Goal: Information Seeking & Learning: Learn about a topic

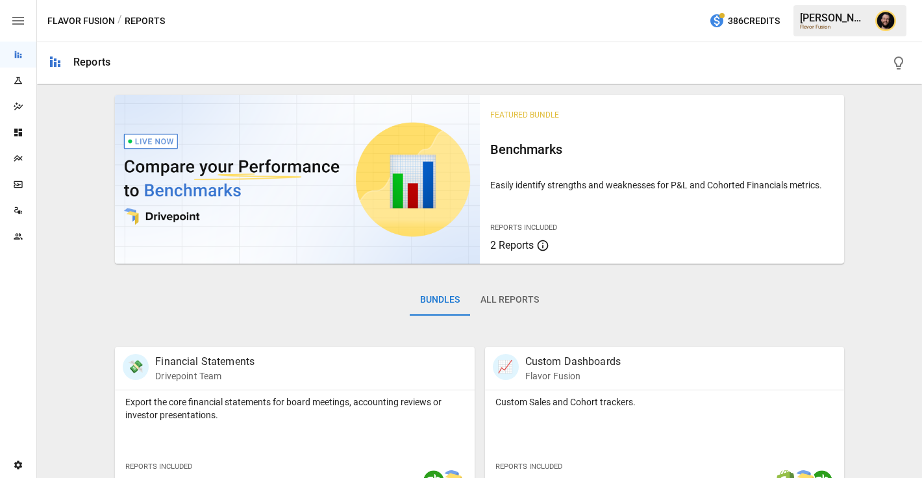
click at [17, 151] on div "Plans" at bounding box center [18, 158] width 36 height 26
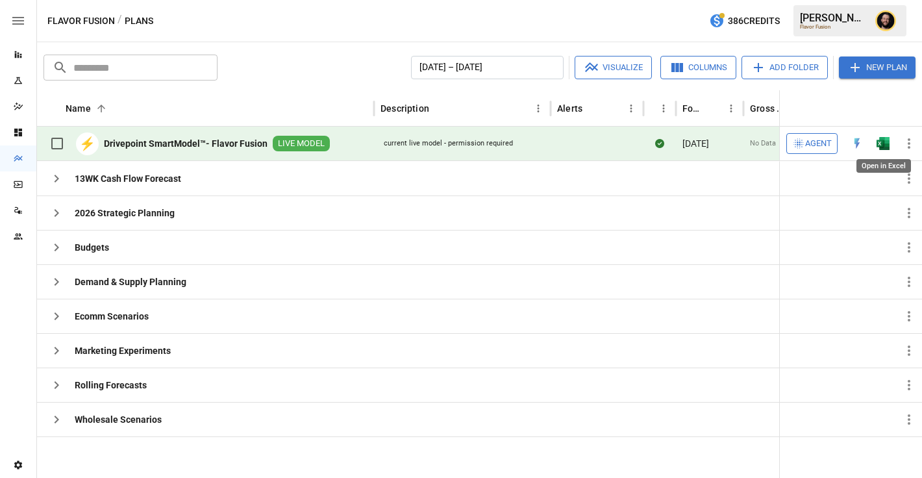
click at [881, 149] on img "Open in Excel" at bounding box center [883, 143] width 13 height 13
click at [816, 145] on span "Agent" at bounding box center [818, 143] width 27 height 15
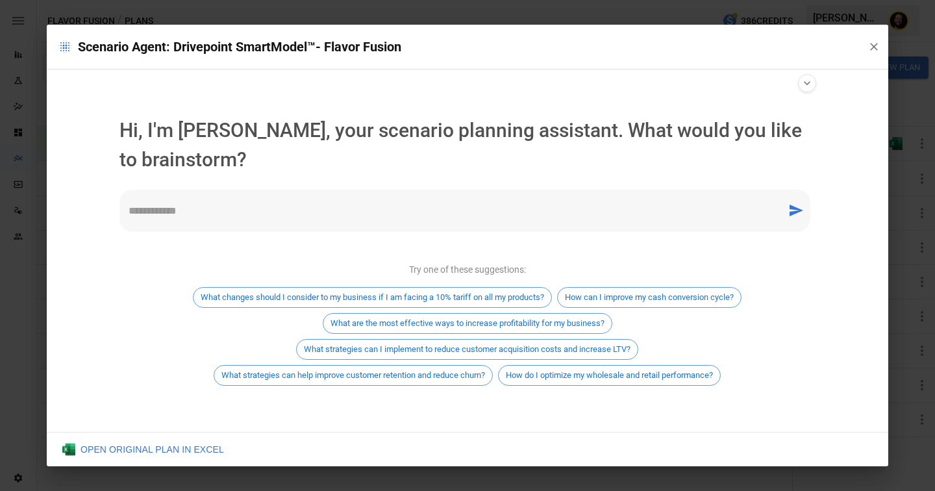
click at [220, 217] on textarea at bounding box center [453, 210] width 649 height 15
type textarea "*"
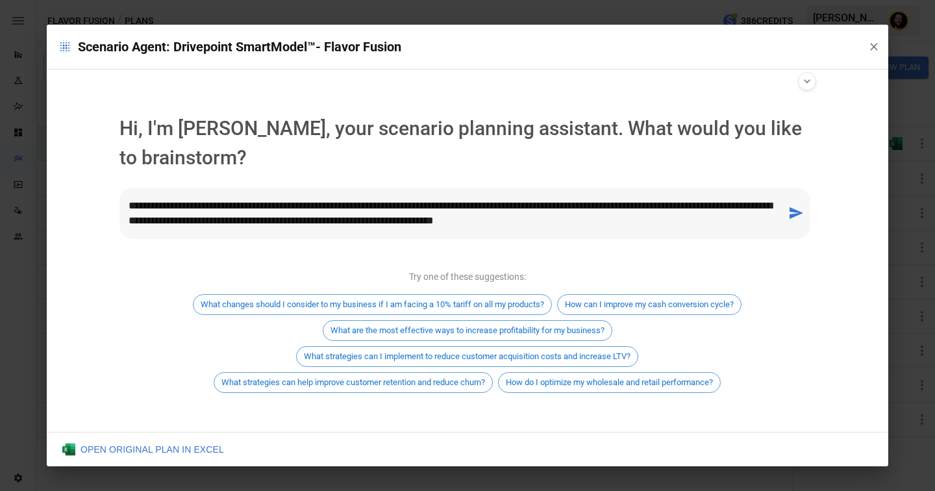
type textarea "**********"
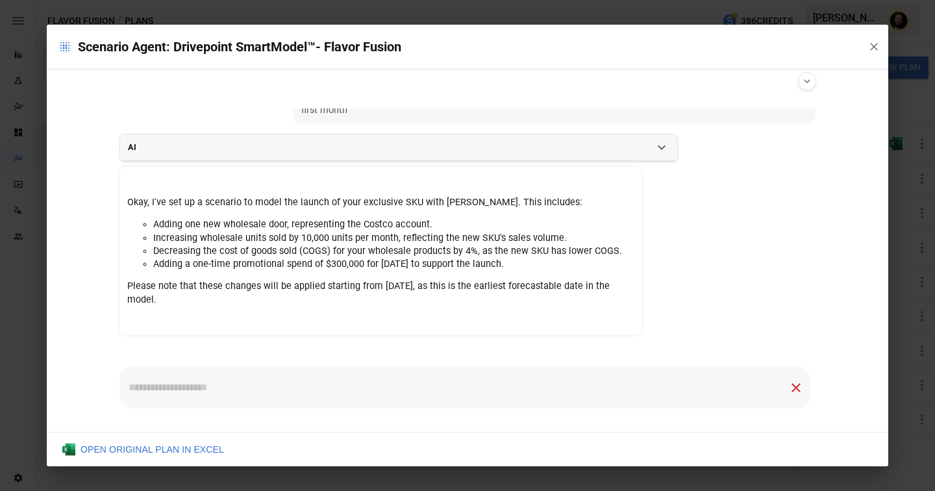
scroll to position [73, 0]
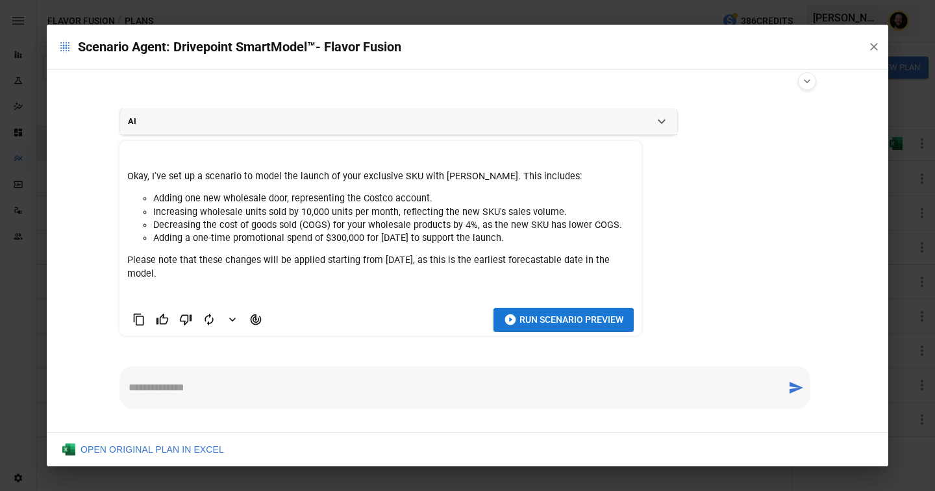
click at [583, 327] on span "Run Scenario Preview" at bounding box center [572, 320] width 104 height 16
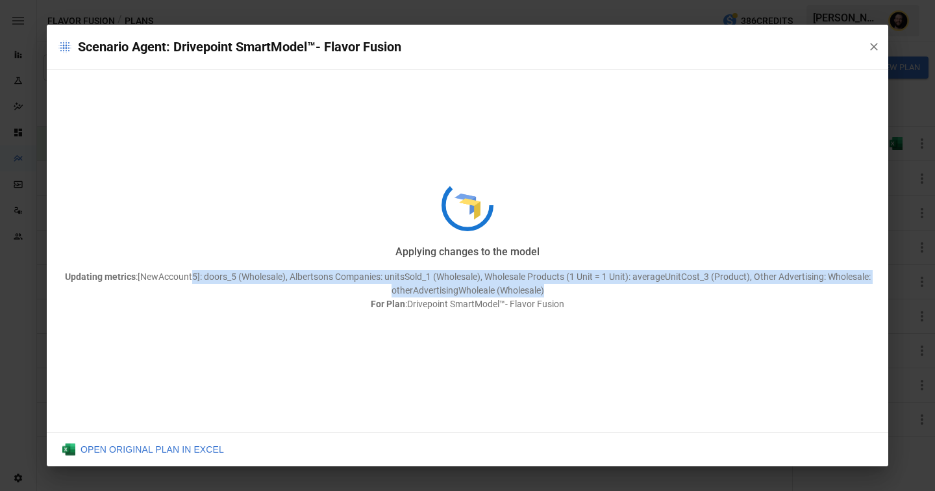
drag, startPoint x: 188, startPoint y: 276, endPoint x: 616, endPoint y: 293, distance: 427.7
click at [616, 293] on p "Updating metrics : [NewAccount5]: doors_5 (Wholesale), Albertsons Companies: un…" at bounding box center [468, 290] width 842 height 41
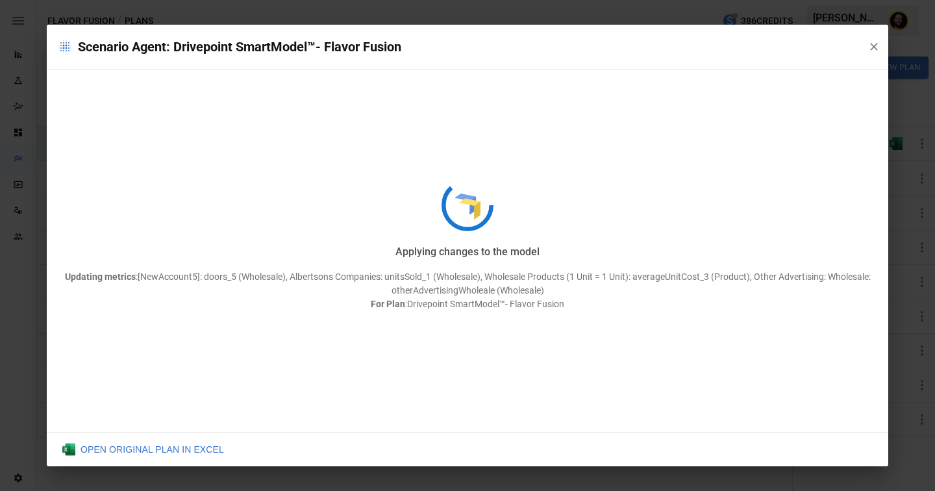
click at [384, 227] on div "Applying changes to the model Updating metrics : [NewAccount5]: doors_5 (Wholes…" at bounding box center [468, 246] width 842 height 442
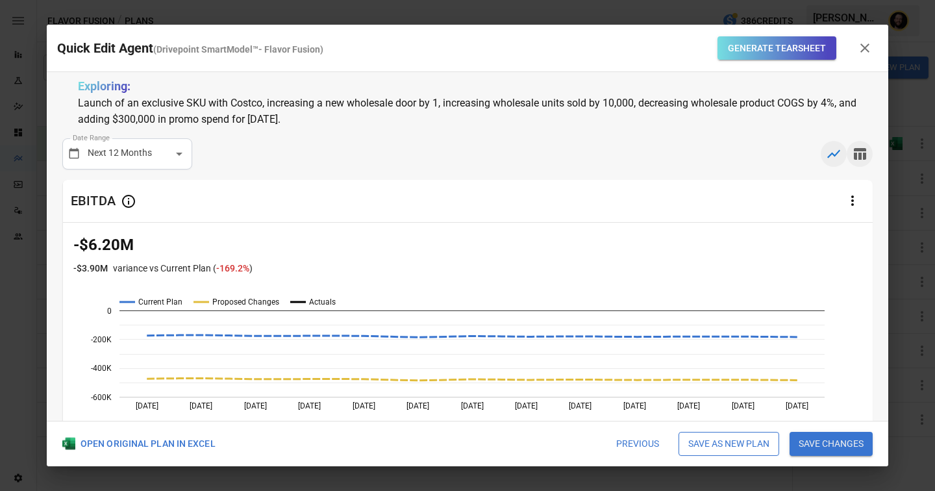
click at [864, 157] on icon "button" at bounding box center [860, 154] width 12 height 12
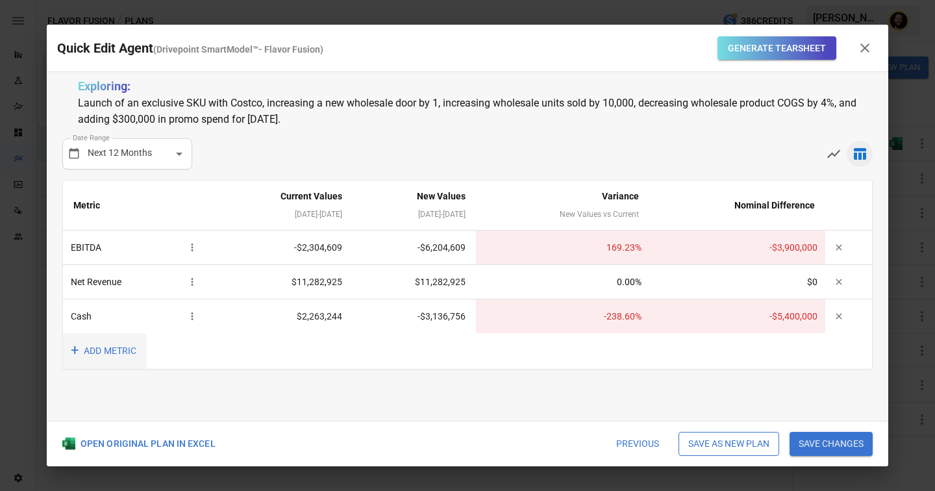
click at [94, 353] on button "+ ADD METRIC" at bounding box center [105, 351] width 84 height 36
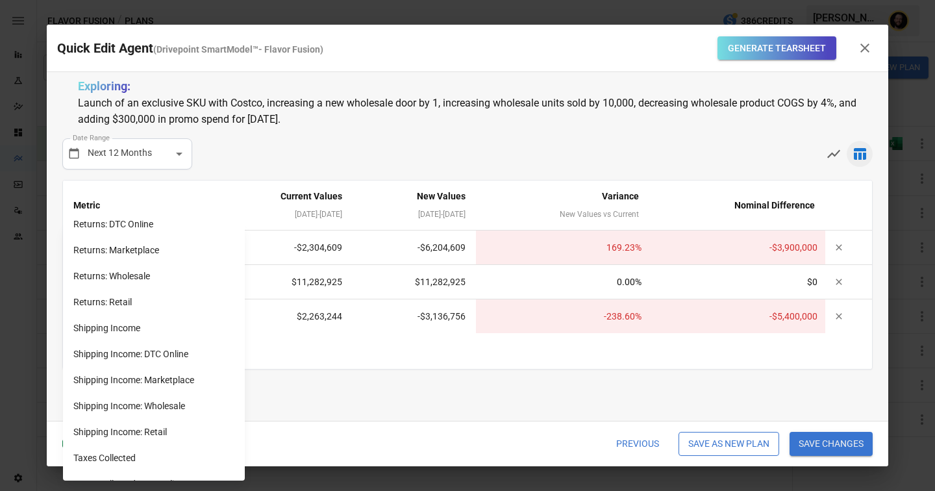
scroll to position [1090, 0]
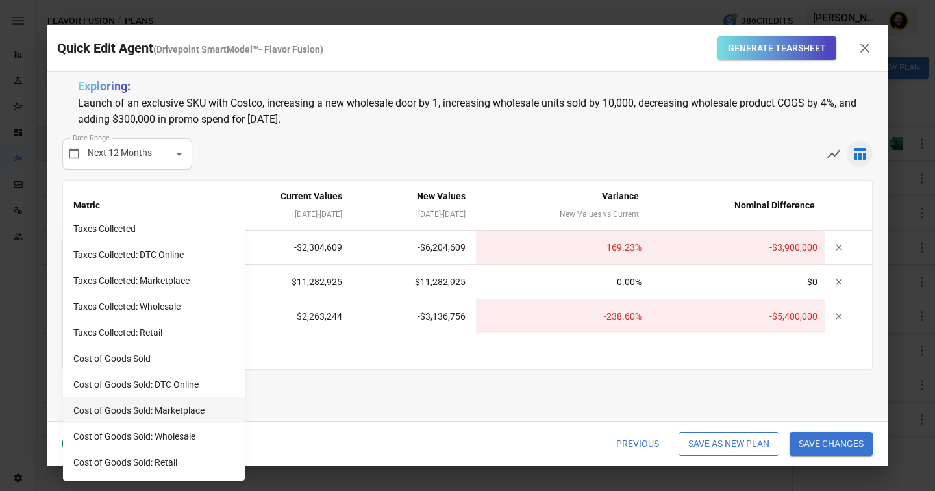
click at [162, 409] on li "Cost of Goods Sold: Marketplace" at bounding box center [154, 410] width 182 height 26
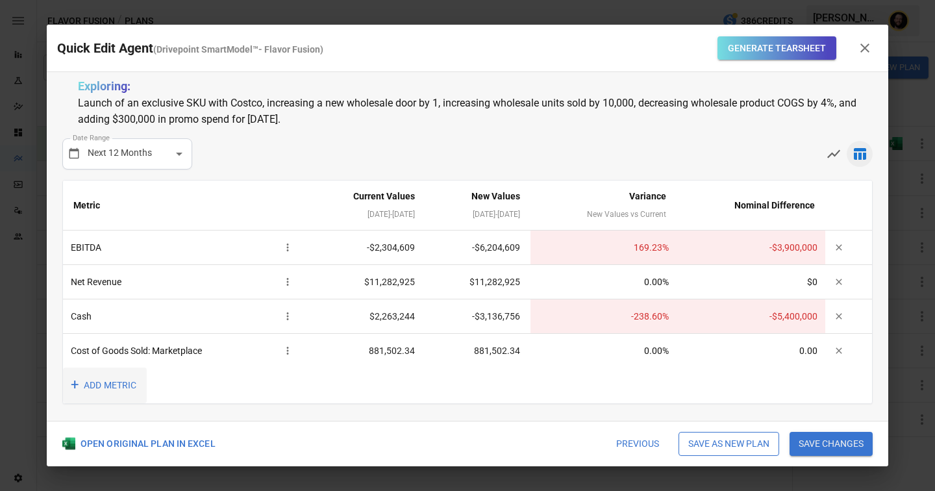
click at [112, 385] on button "+ ADD METRIC" at bounding box center [105, 386] width 84 height 36
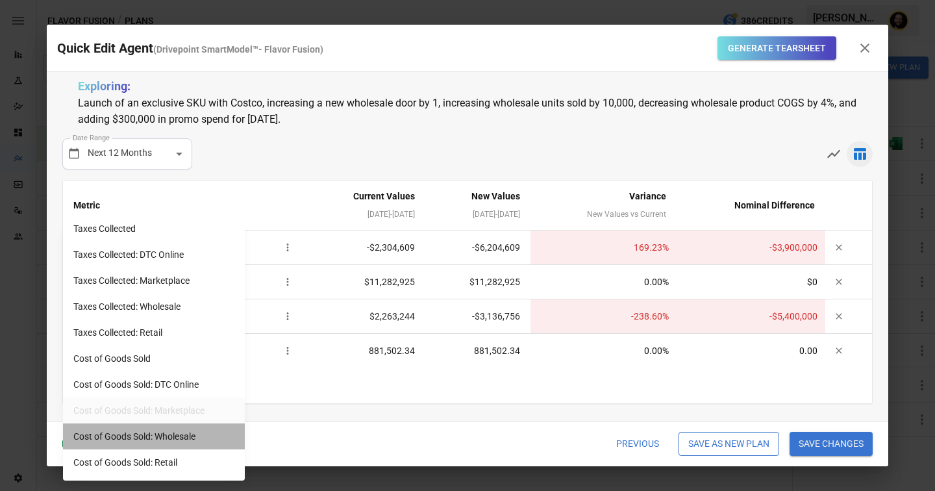
click at [169, 434] on li "Cost of Goods Sold: Wholesale" at bounding box center [154, 436] width 182 height 26
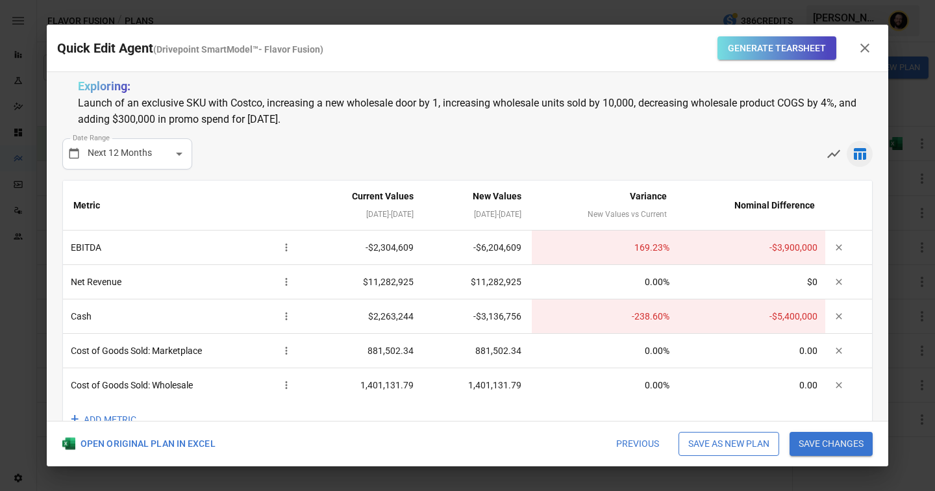
scroll to position [33, 0]
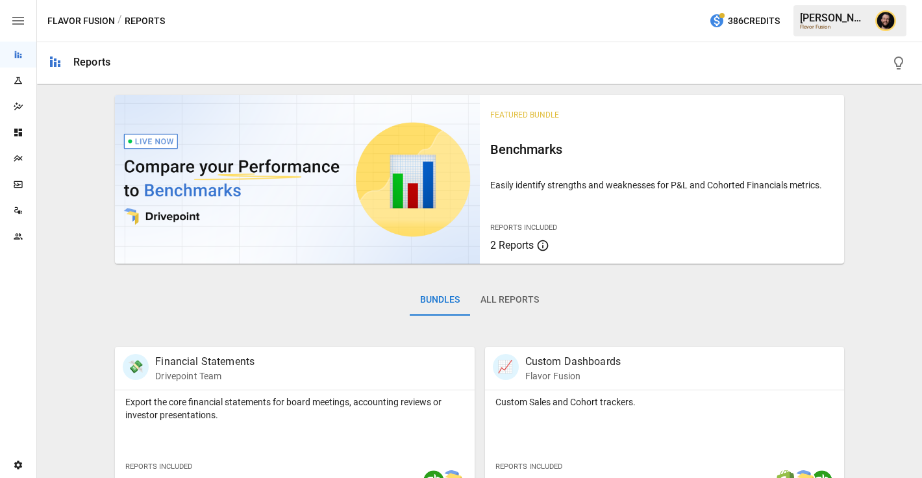
click at [19, 160] on icon "Plans" at bounding box center [18, 158] width 10 height 10
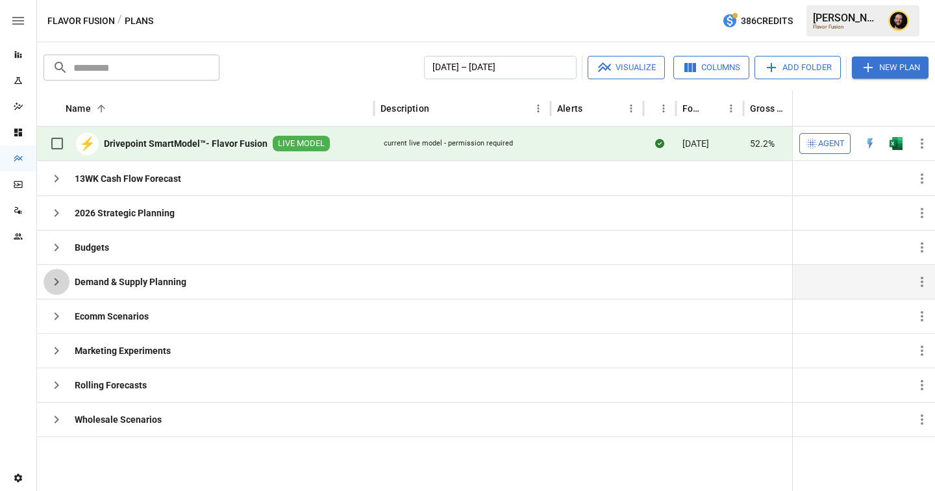
click at [57, 280] on icon "button" at bounding box center [57, 282] width 16 height 16
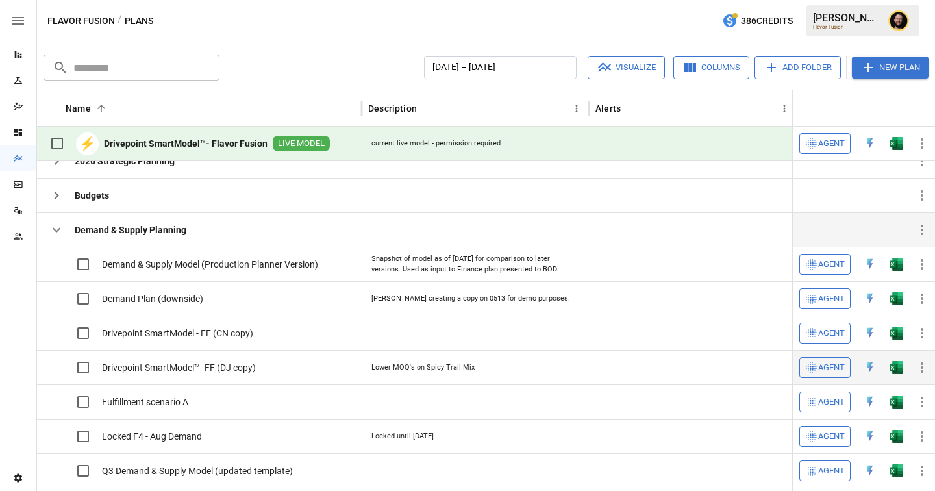
scroll to position [46, 0]
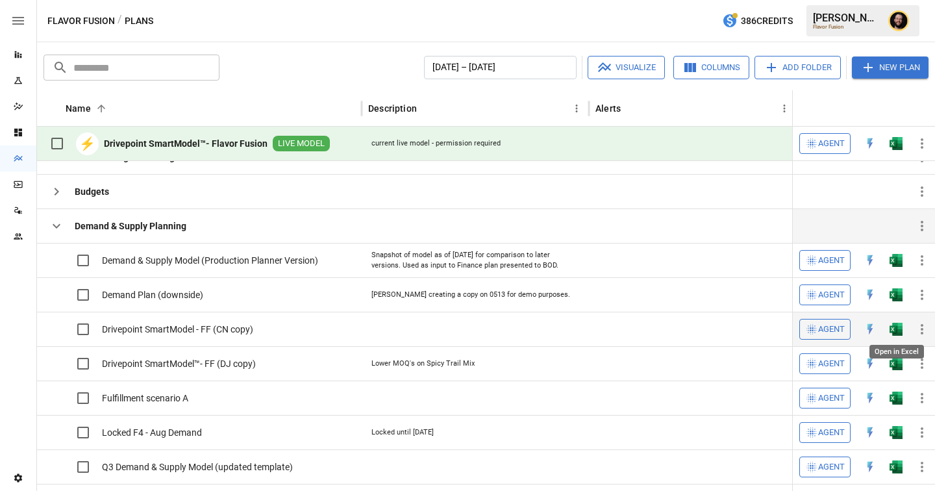
click at [896, 267] on img "Open in Excel" at bounding box center [896, 260] width 13 height 13
click at [54, 231] on icon "button" at bounding box center [57, 226] width 16 height 16
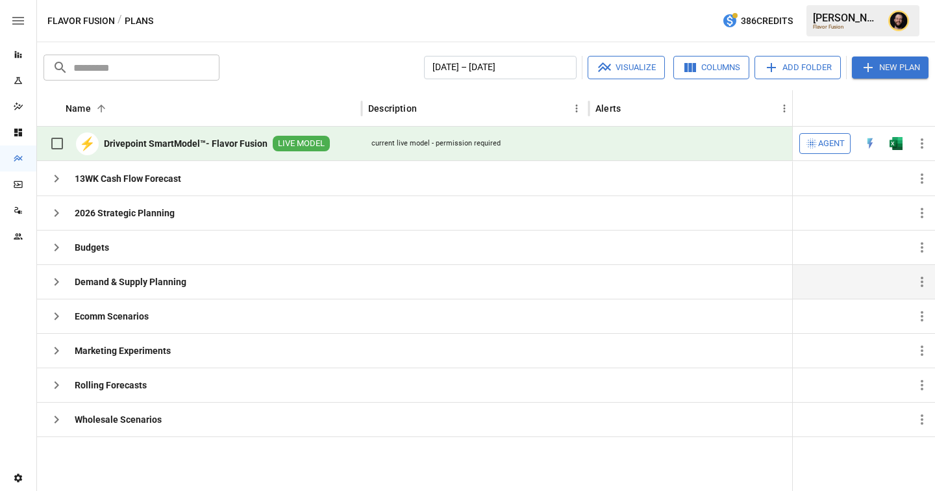
scroll to position [0, 0]
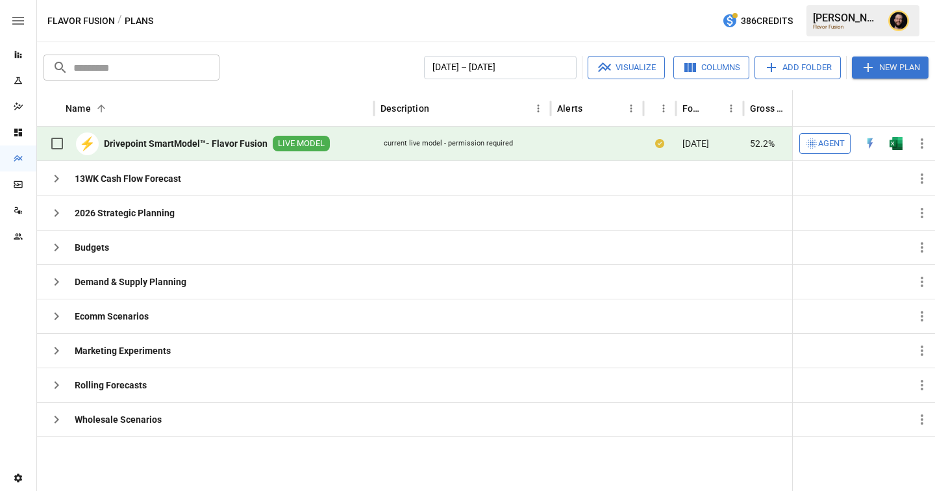
click at [62, 278] on icon "button" at bounding box center [57, 282] width 16 height 16
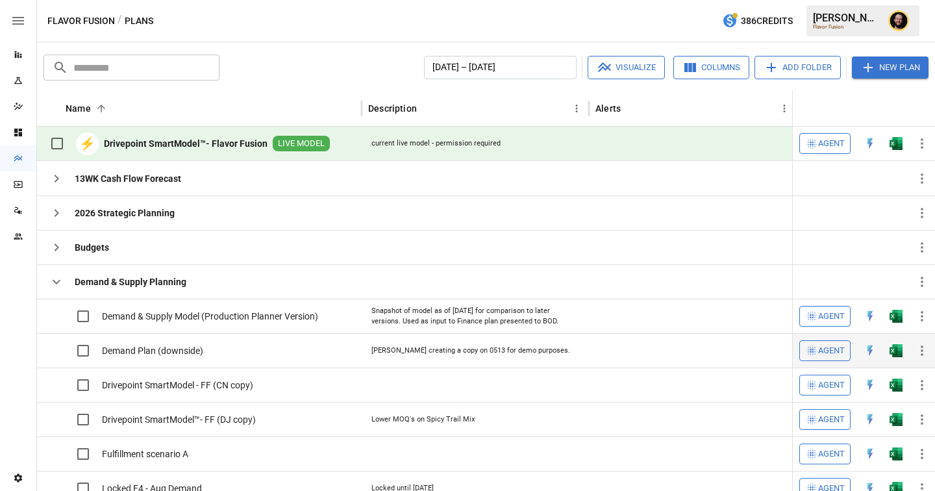
click at [900, 323] on img "Open in Excel" at bounding box center [896, 316] width 13 height 13
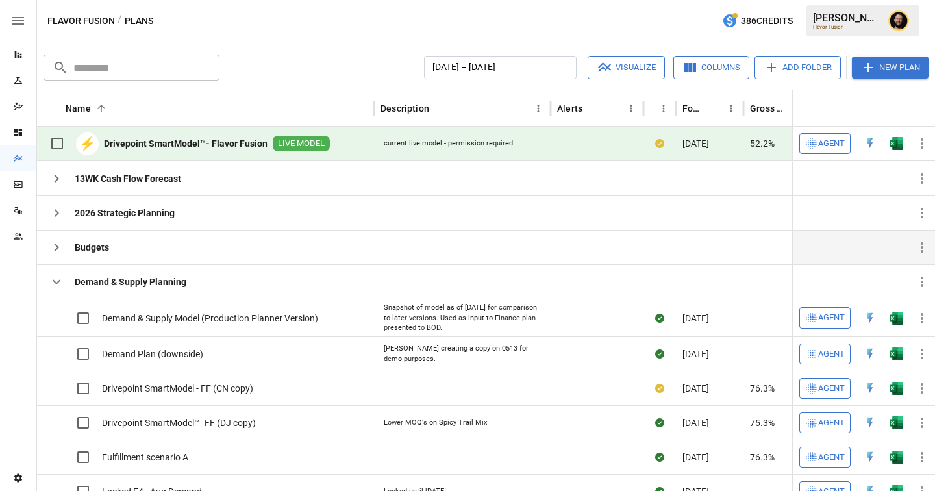
click at [52, 177] on icon "button" at bounding box center [57, 179] width 16 height 16
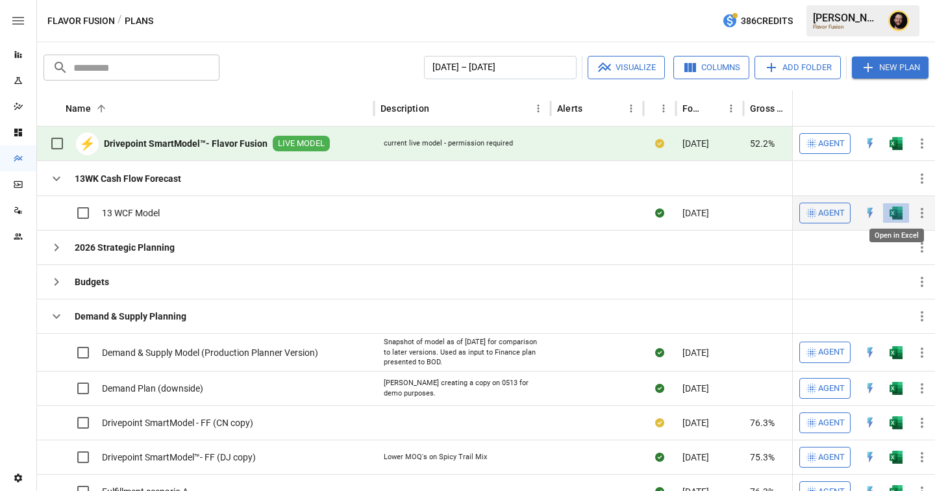
click at [901, 215] on img "Open in Excel" at bounding box center [896, 213] width 13 height 13
click at [59, 314] on icon "button" at bounding box center [57, 316] width 8 height 5
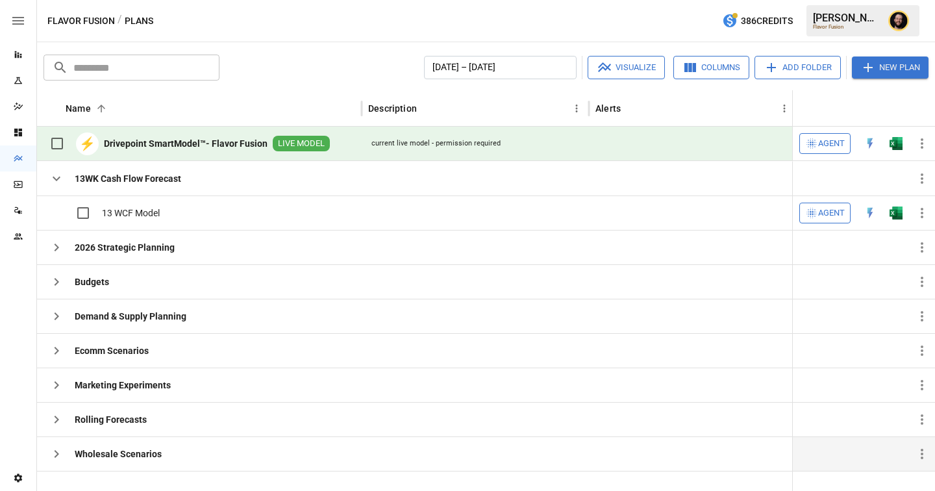
click at [58, 449] on icon "button" at bounding box center [57, 454] width 16 height 16
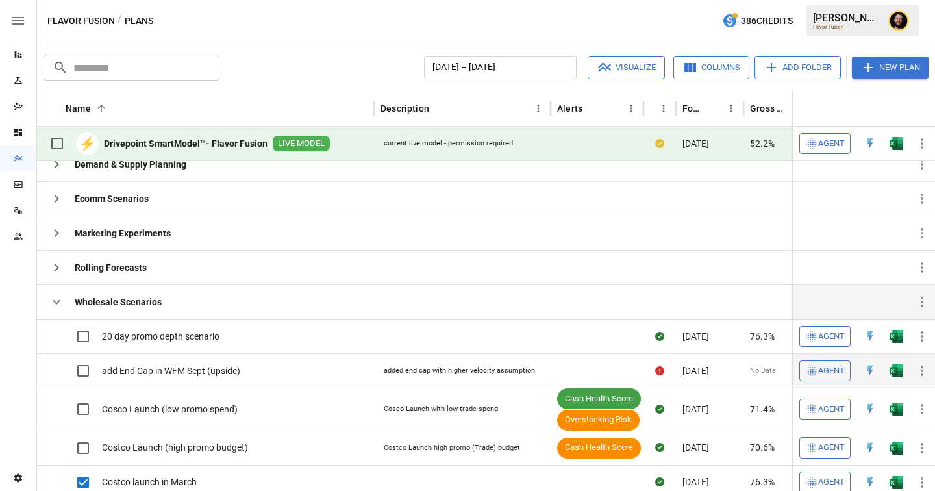
scroll to position [105, 0]
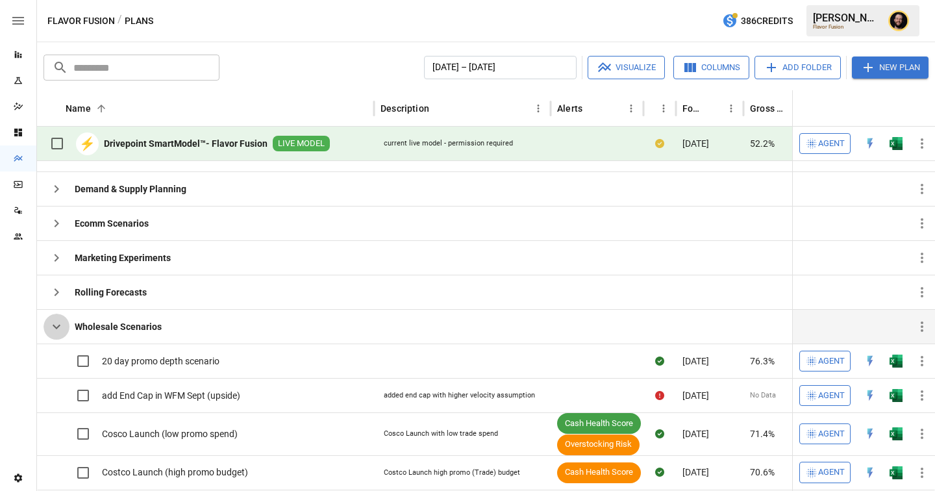
click at [57, 332] on icon "button" at bounding box center [57, 327] width 16 height 16
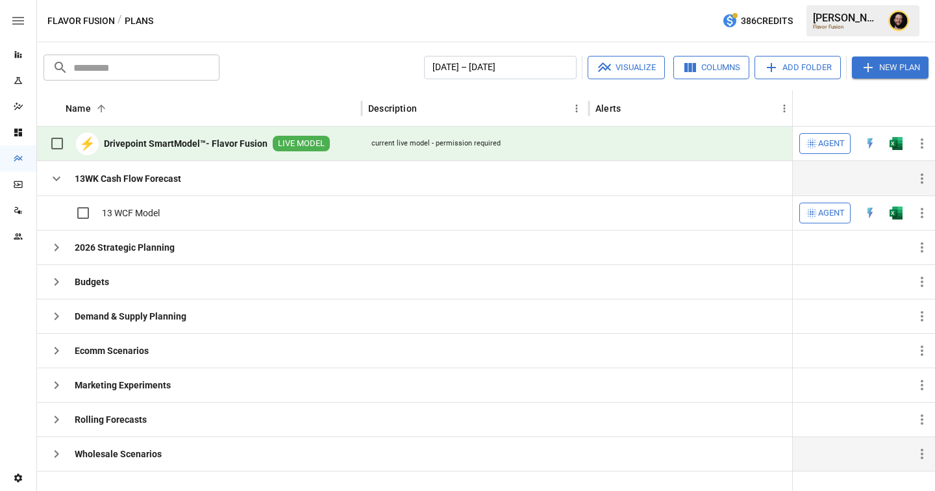
click at [55, 181] on icon "button" at bounding box center [57, 179] width 16 height 16
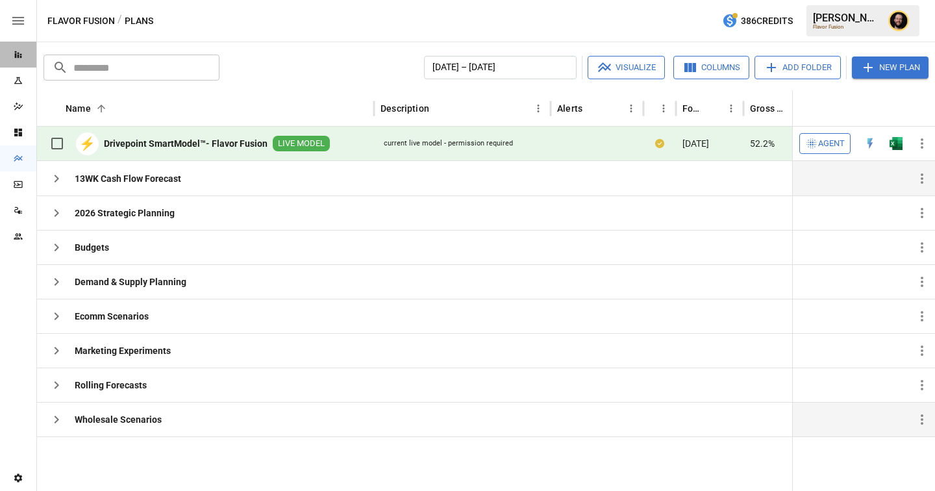
click at [21, 48] on div "Reports" at bounding box center [18, 55] width 36 height 26
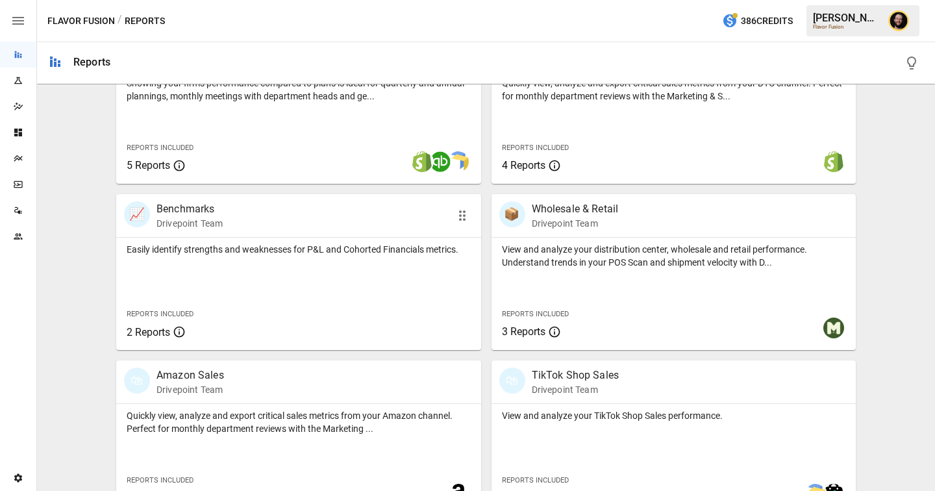
scroll to position [848, 0]
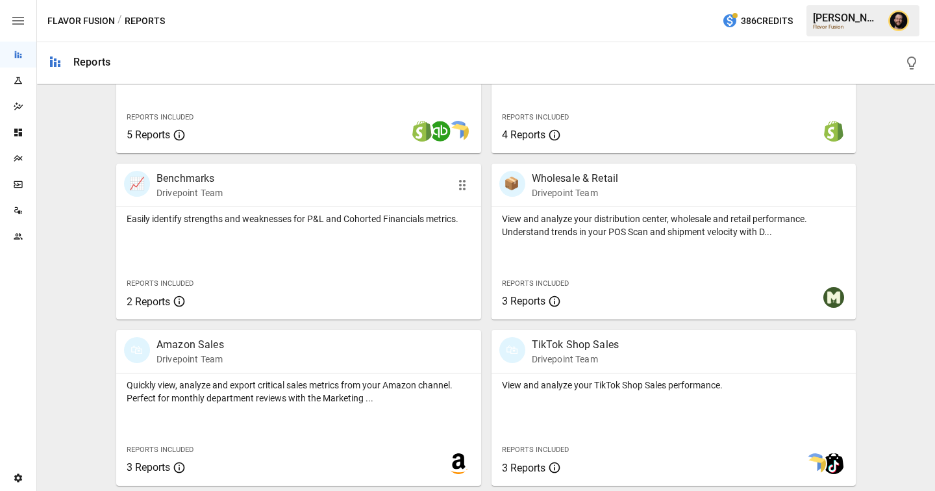
click at [327, 253] on div "Easily identify strengths and weaknesses for P&L and Cohorted Financials metric…" at bounding box center [298, 263] width 365 height 112
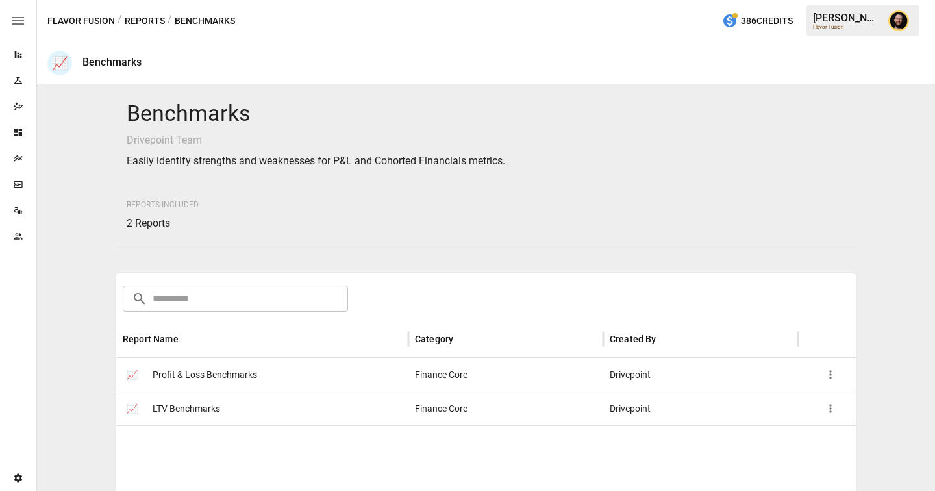
click at [258, 403] on div "📈 LTV Benchmarks" at bounding box center [262, 409] width 292 height 34
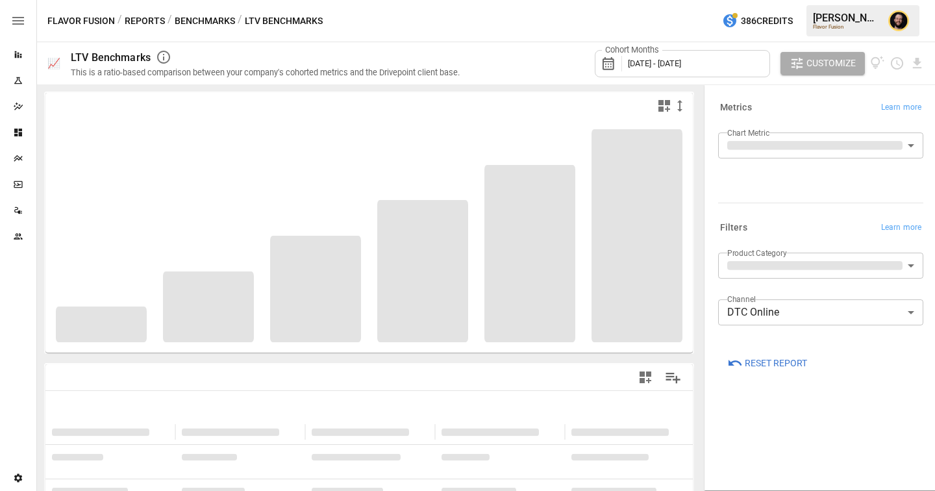
scroll to position [149, 0]
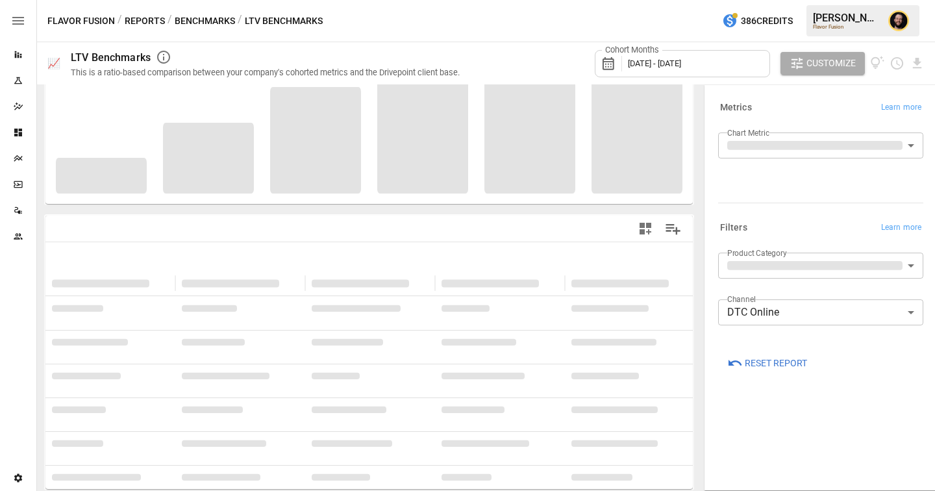
click at [811, 0] on body "**********" at bounding box center [467, 0] width 935 height 0
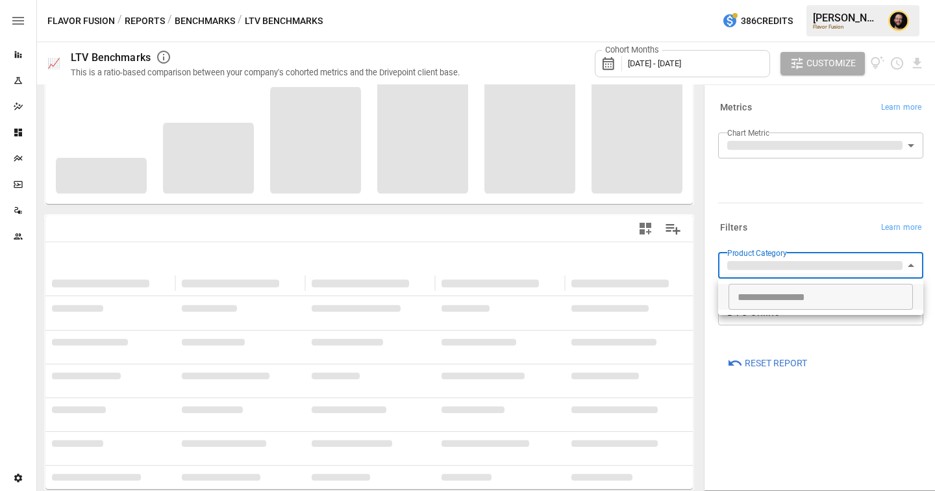
click at [820, 233] on div at bounding box center [467, 245] width 935 height 491
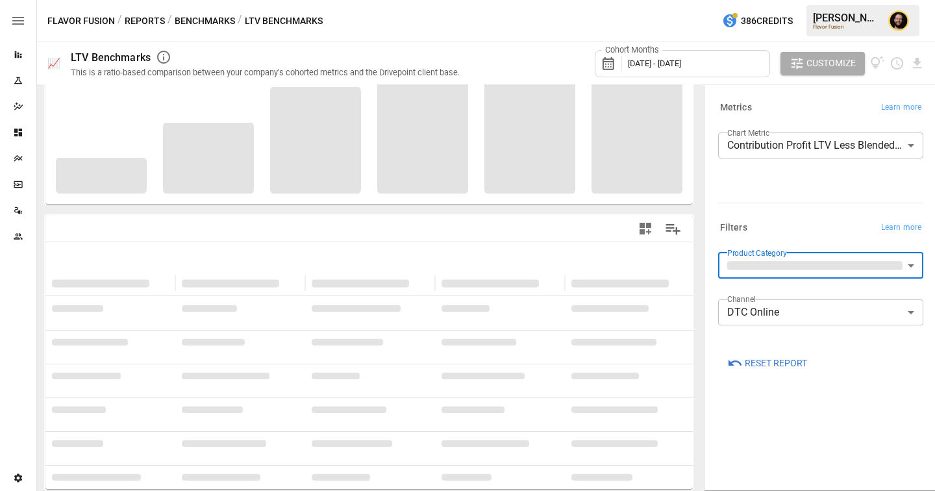
click at [804, 0] on body "**********" at bounding box center [467, 0] width 935 height 0
click at [805, 230] on div at bounding box center [467, 245] width 935 height 491
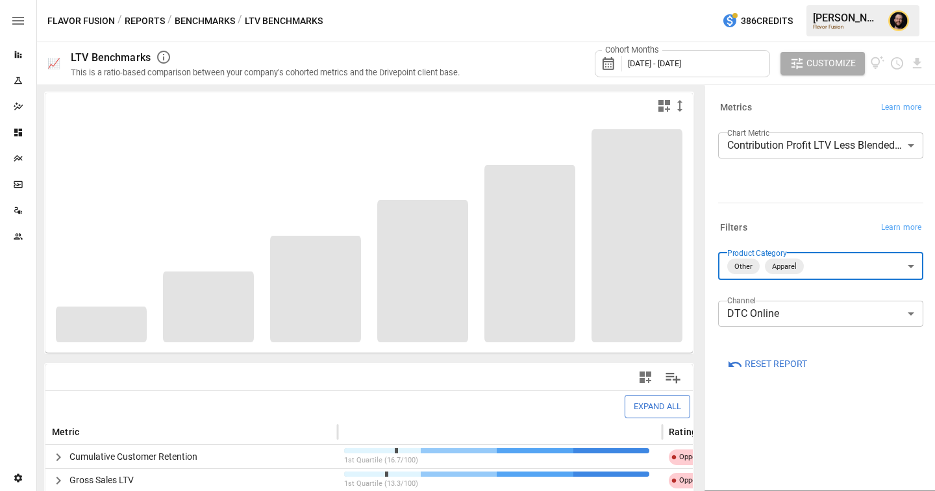
click at [802, 0] on body "Reports Experiments Dazzler Studio Dashboards Plans SmartModel ™ Data Sources T…" at bounding box center [467, 0] width 935 height 0
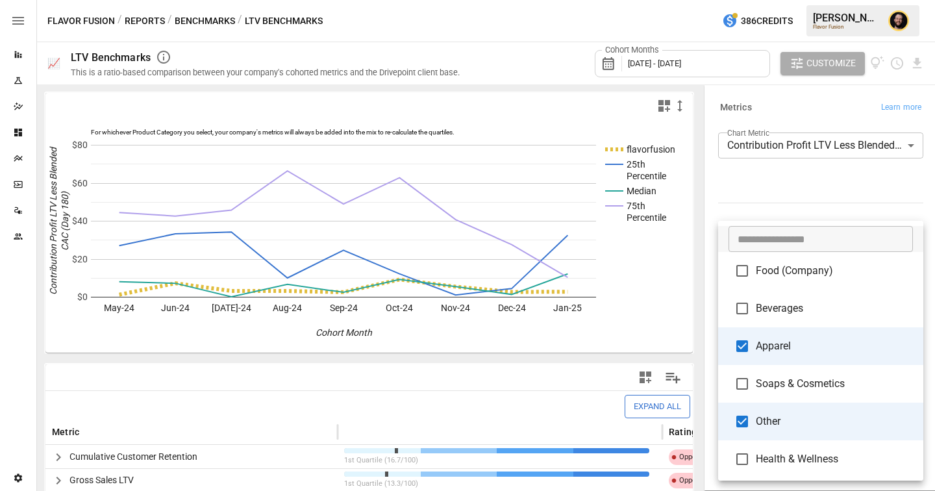
type input "*****"
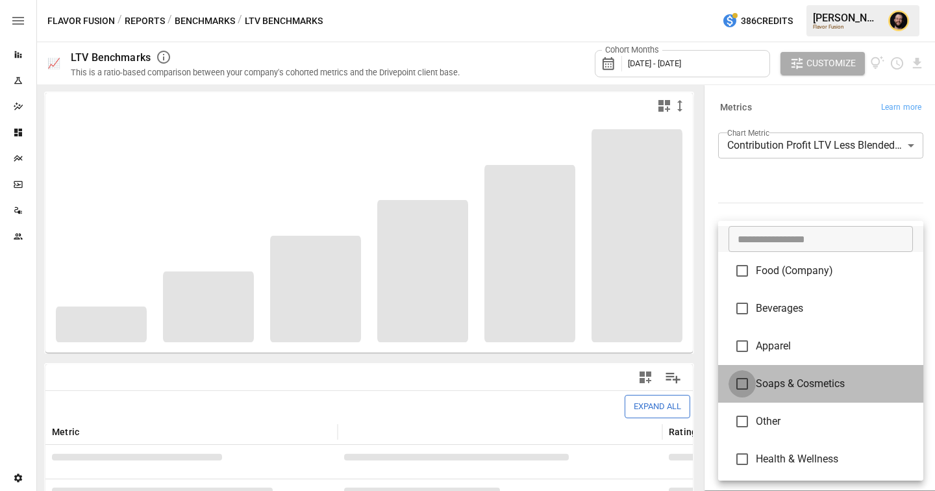
type input "**********"
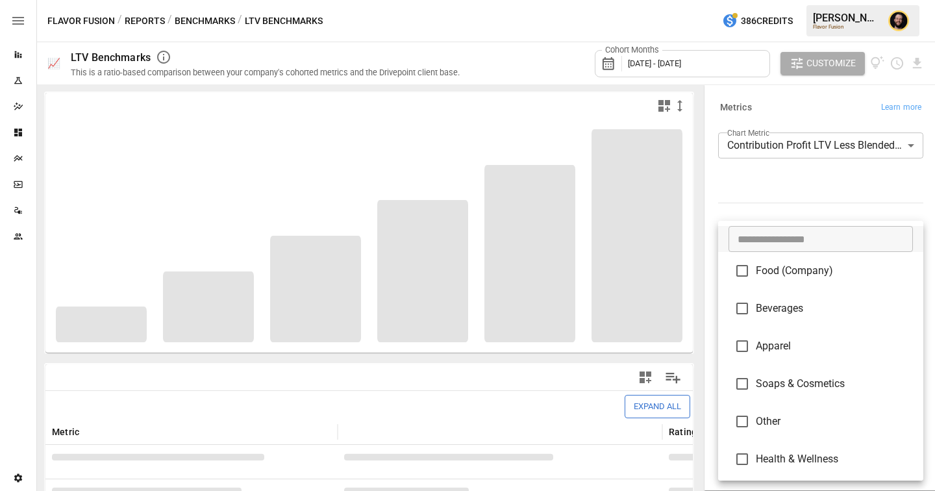
type input "*********"
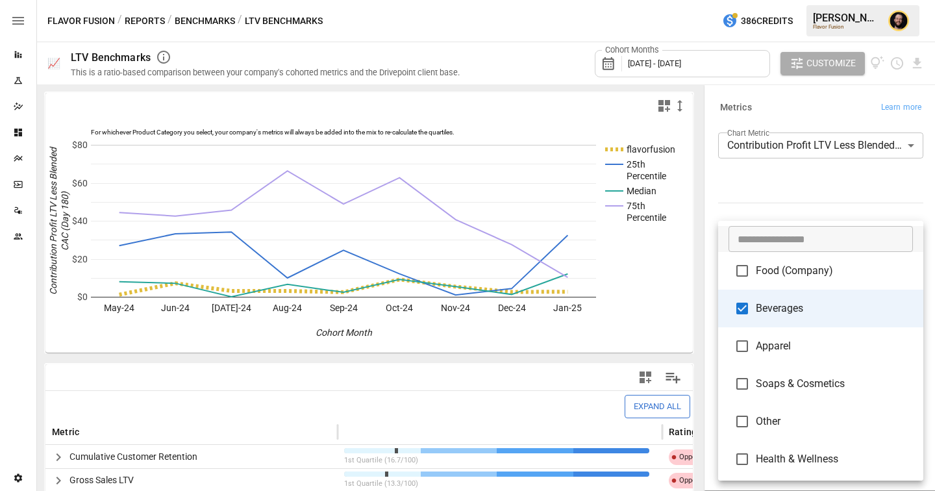
click at [754, 157] on div at bounding box center [467, 245] width 935 height 491
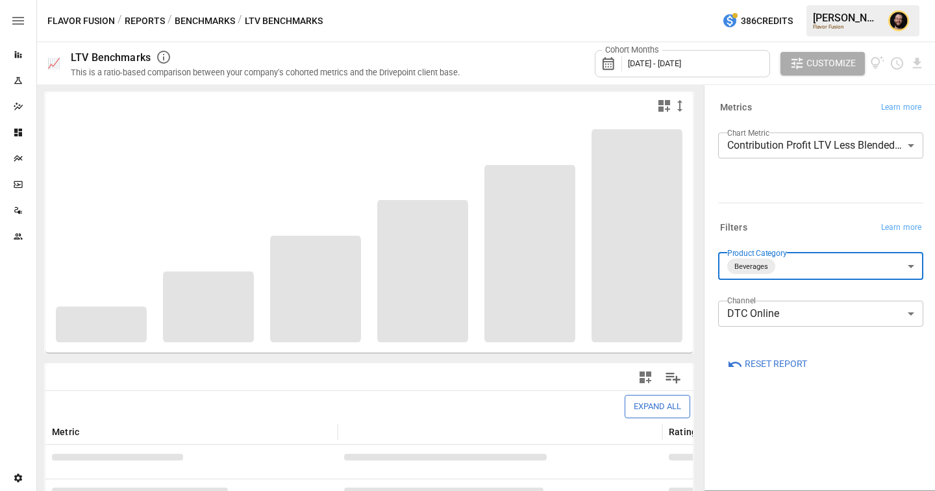
click at [776, 0] on body "Reports Experiments Dazzler Studio Dashboards Plans SmartModel ™ Data Sources T…" at bounding box center [467, 0] width 935 height 0
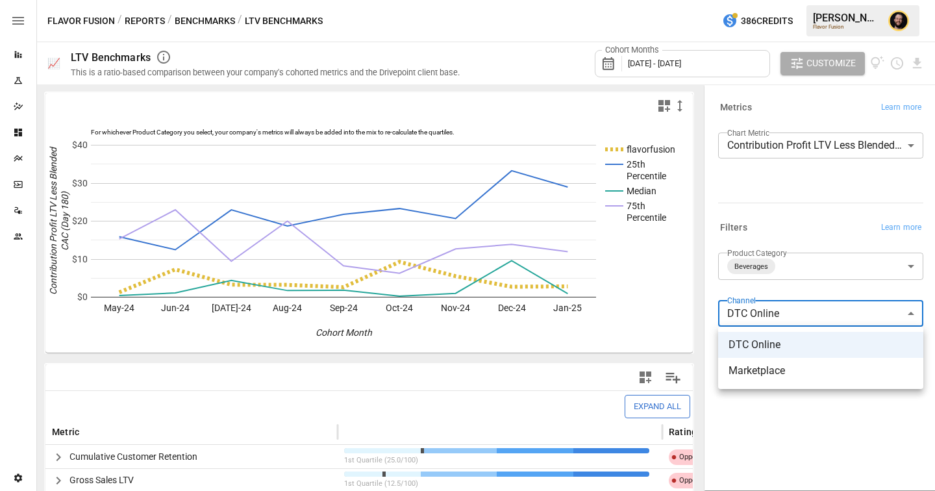
click at [779, 371] on span "Marketplace" at bounding box center [821, 371] width 184 height 16
type input "**********"
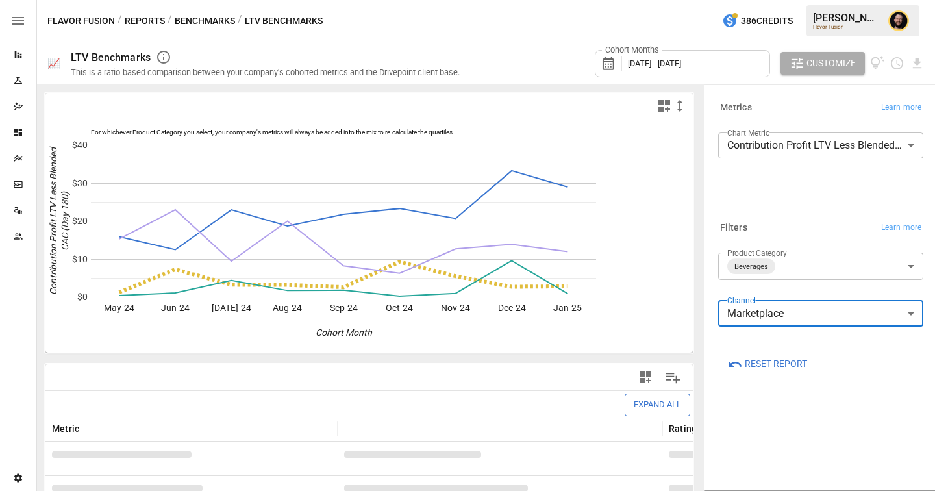
scroll to position [149, 0]
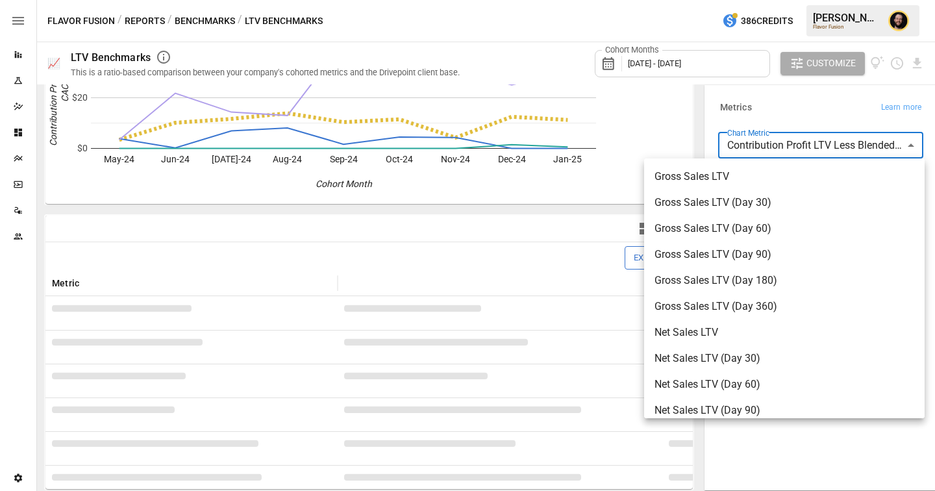
click at [796, 0] on body "Reports Experiments Dazzler Studio Dashboards Plans SmartModel ™ Data Sources T…" at bounding box center [467, 0] width 935 height 0
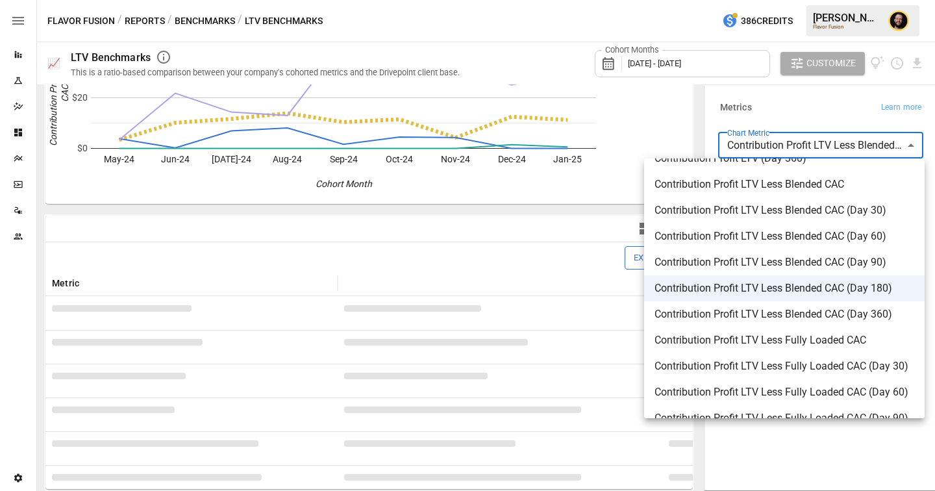
scroll to position [397, 0]
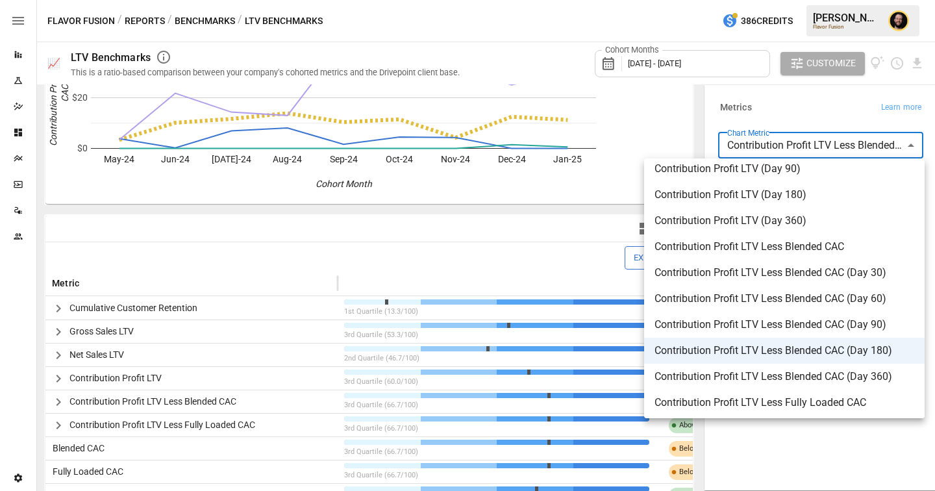
click at [805, 124] on div at bounding box center [467, 245] width 935 height 491
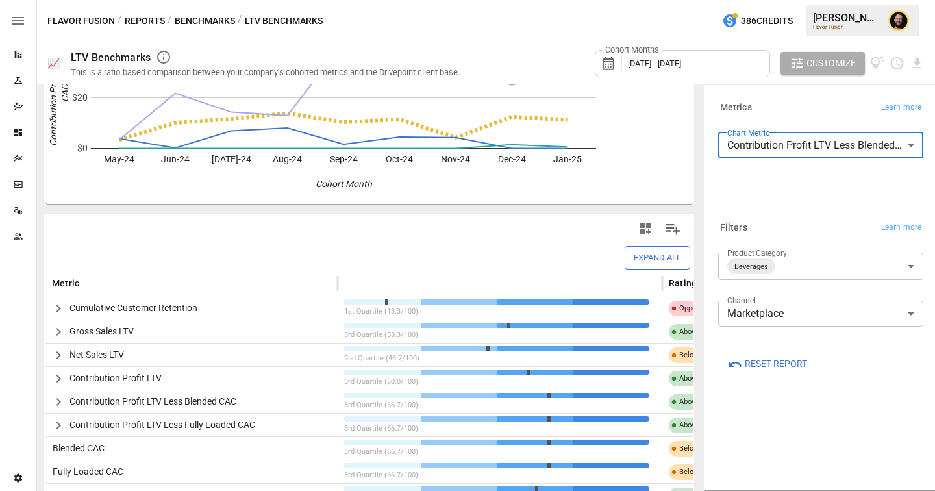
scroll to position [173, 0]
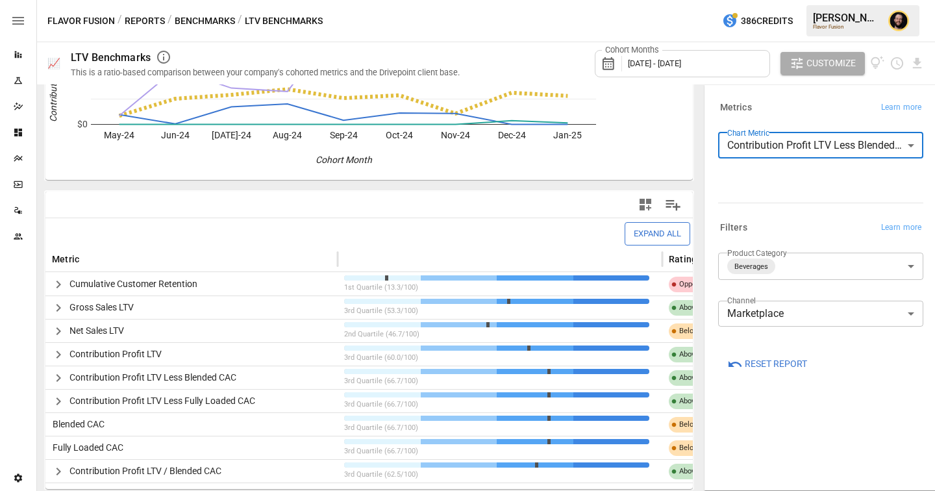
click at [56, 353] on icon "button" at bounding box center [59, 355] width 16 height 16
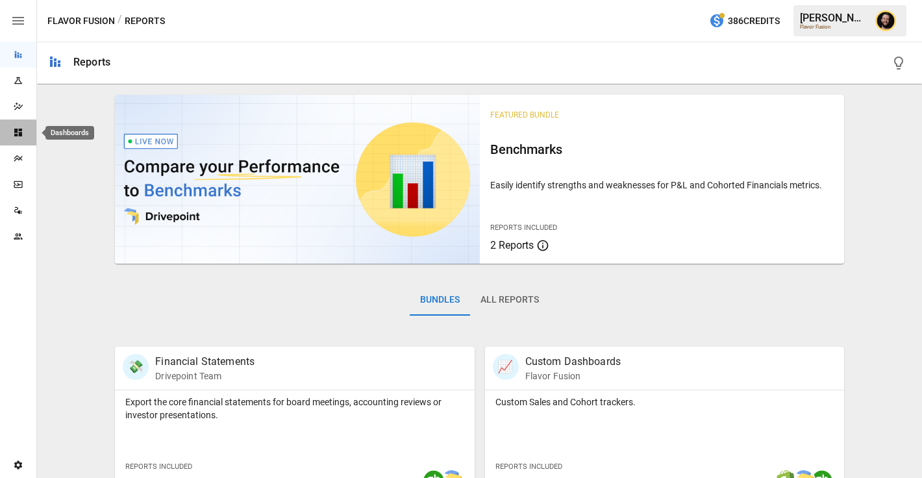
click at [12, 136] on div "Dashboards" at bounding box center [18, 132] width 36 height 10
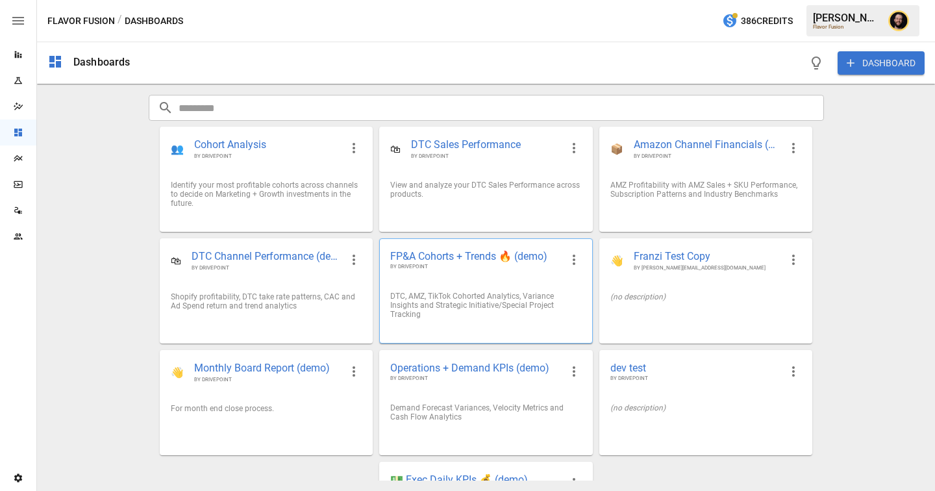
scroll to position [87, 0]
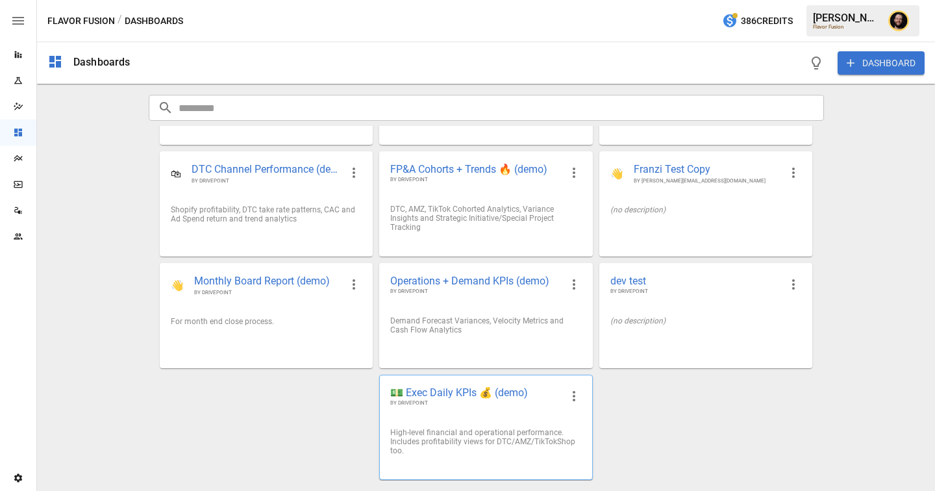
click at [433, 396] on span "💵 Exec Daily KPIs 💰 (demo)" at bounding box center [475, 393] width 170 height 14
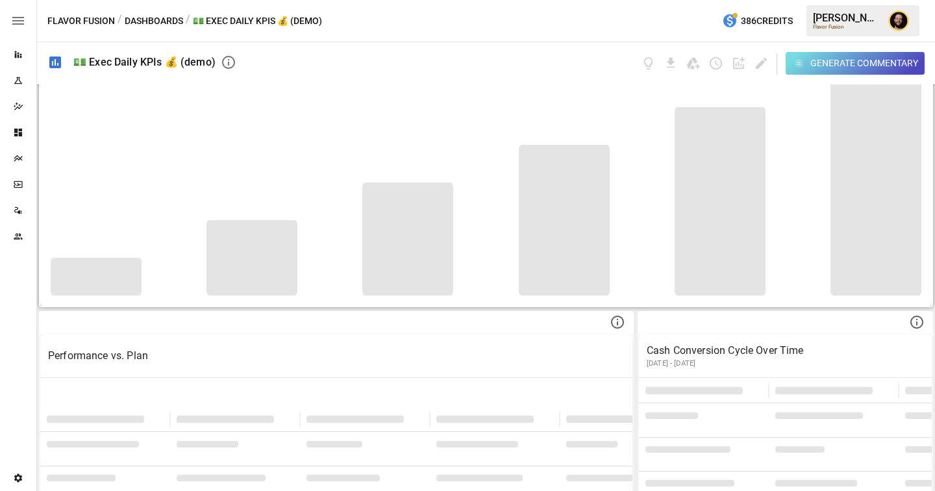
scroll to position [223, 0]
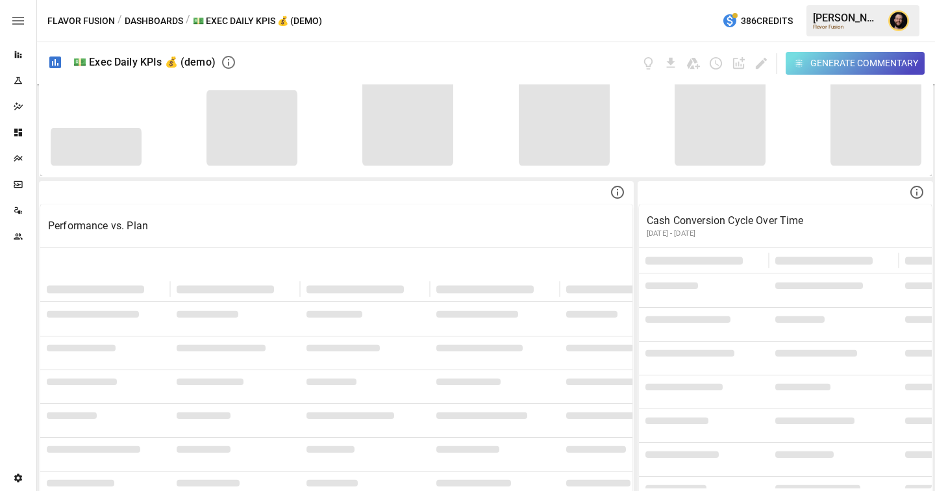
click at [852, 66] on div "Generate Commentary" at bounding box center [865, 63] width 108 height 16
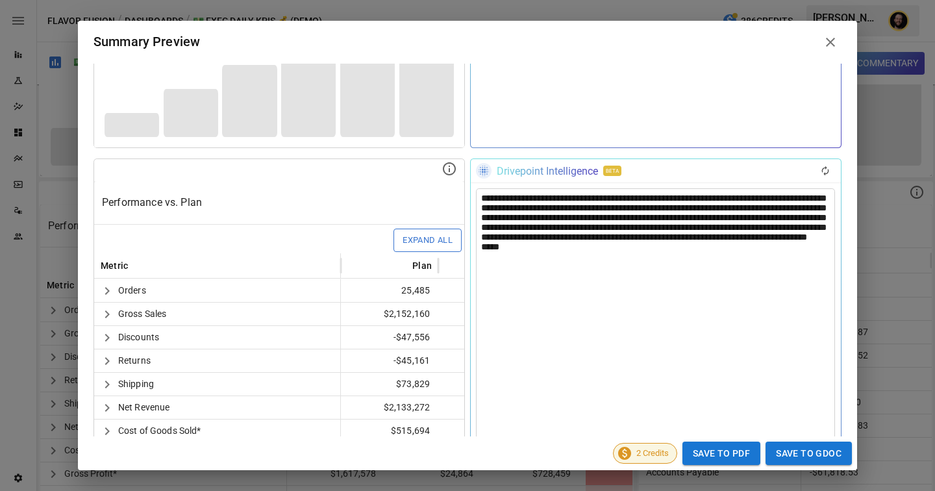
scroll to position [158, 0]
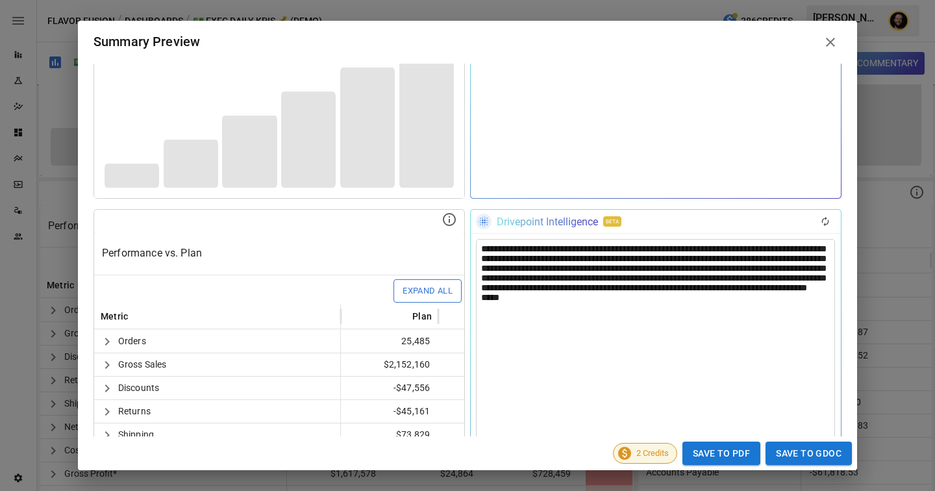
click at [792, 274] on div "**********" at bounding box center [655, 459] width 359 height 440
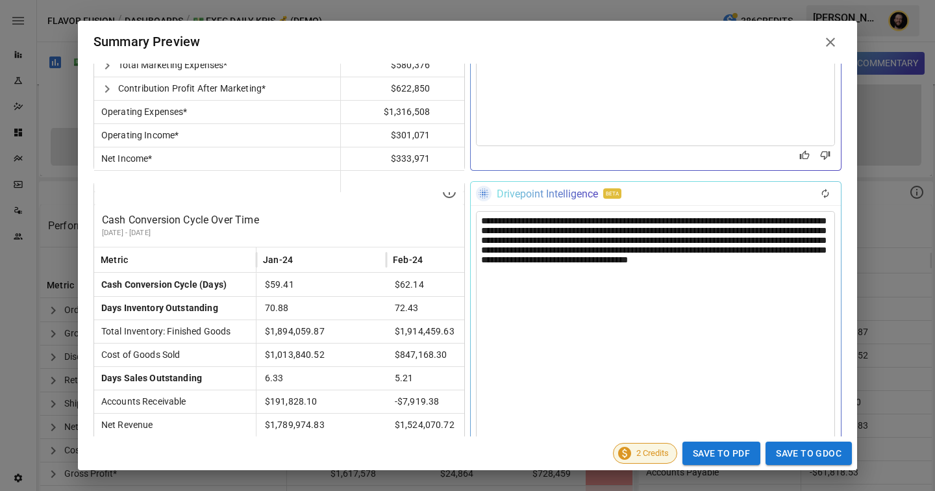
scroll to position [678, 0]
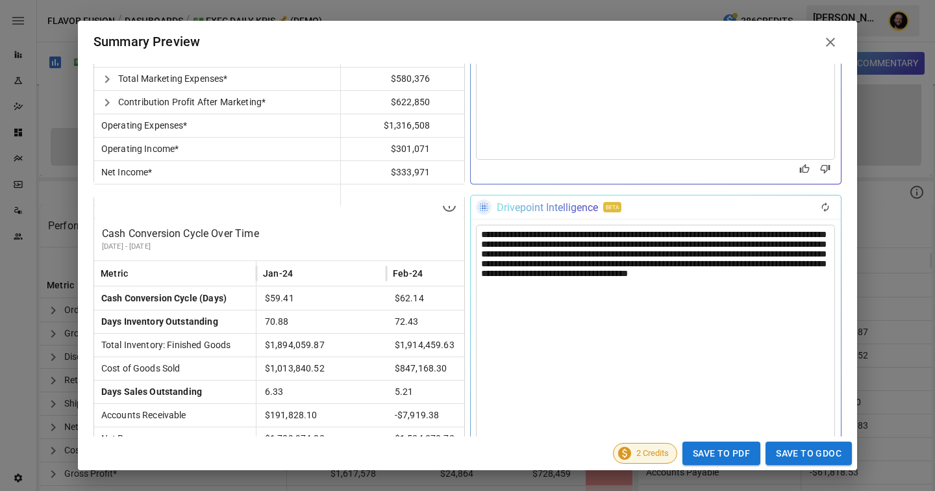
click at [483, 256] on div "**********" at bounding box center [655, 360] width 359 height 271
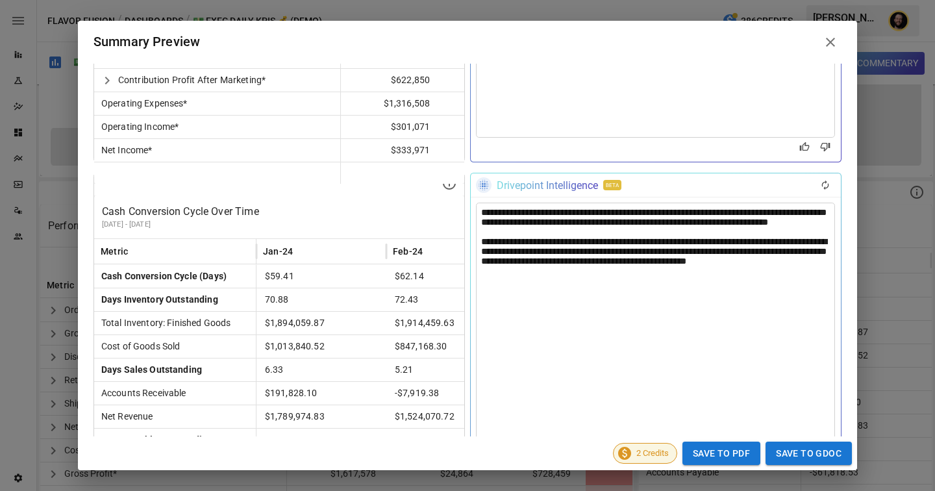
scroll to position [957, 0]
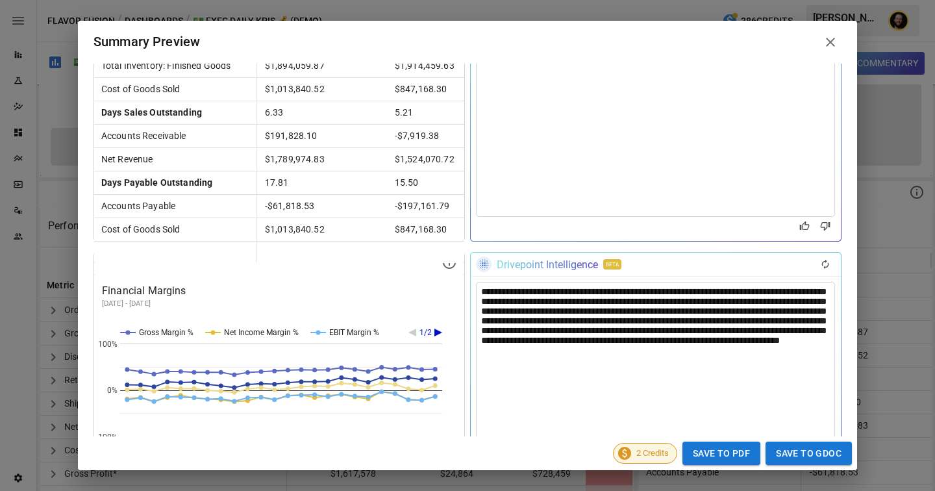
click at [800, 317] on div "**********" at bounding box center [655, 370] width 359 height 177
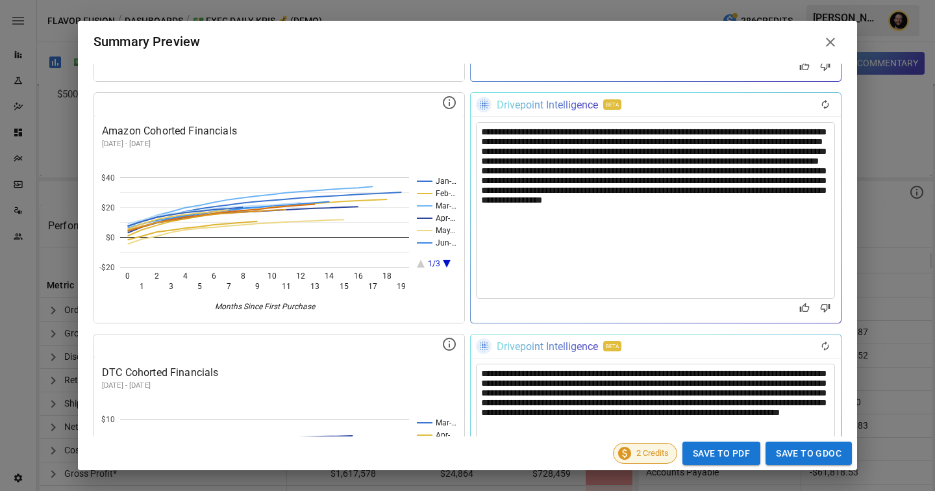
scroll to position [0, 0]
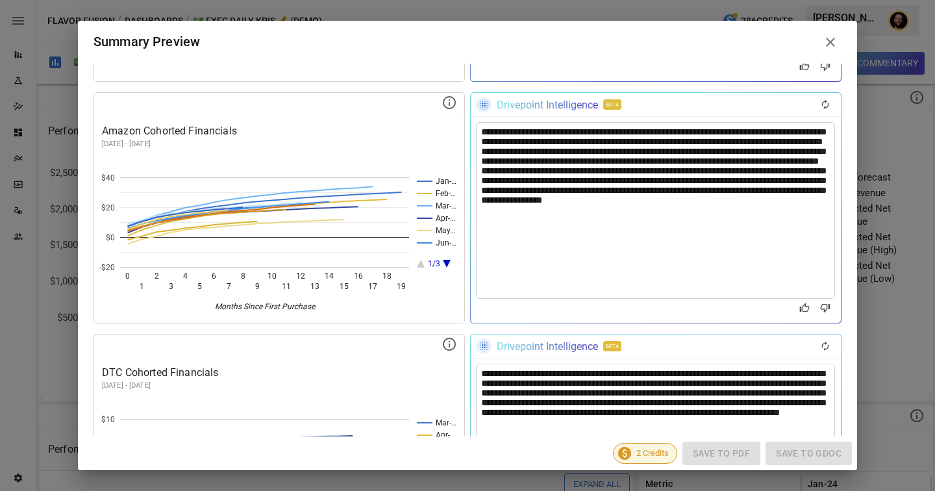
click at [520, 180] on div "**********" at bounding box center [655, 210] width 359 height 177
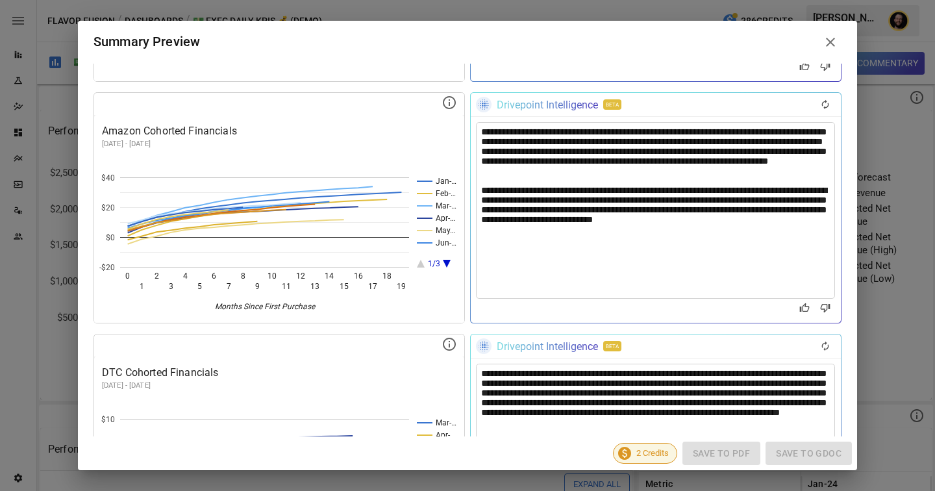
click at [526, 173] on div "**********" at bounding box center [655, 210] width 359 height 177
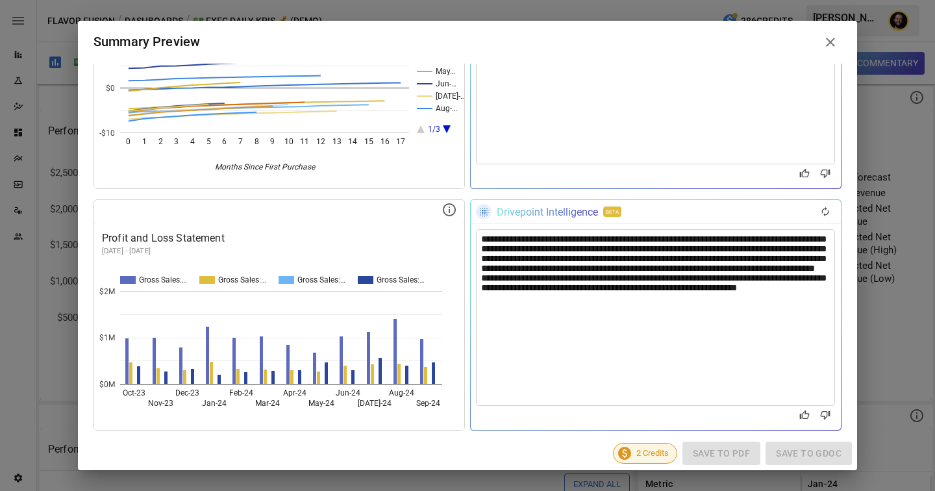
scroll to position [2000, 0]
